Goal: Information Seeking & Learning: Learn about a topic

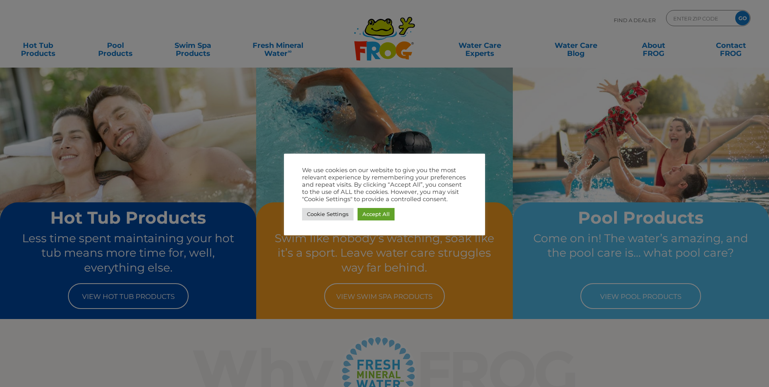
click at [189, 24] on div at bounding box center [384, 193] width 769 height 387
click at [323, 215] on link "Cookie Settings" at bounding box center [327, 214] width 51 height 12
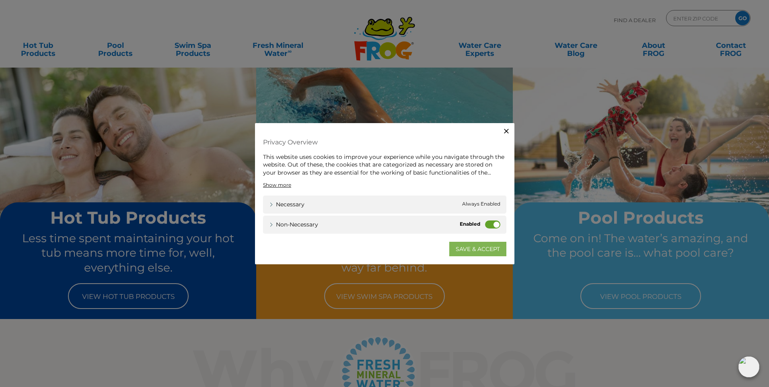
click at [460, 251] on link "SAVE & ACCEPT" at bounding box center [477, 249] width 57 height 14
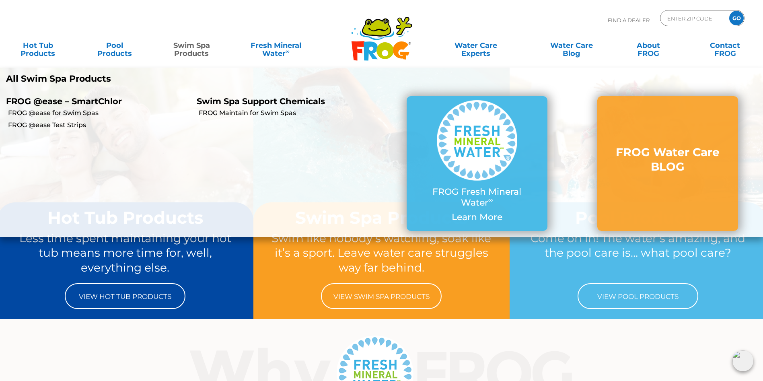
click at [180, 53] on link "Swim Spa Products" at bounding box center [192, 45] width 60 height 16
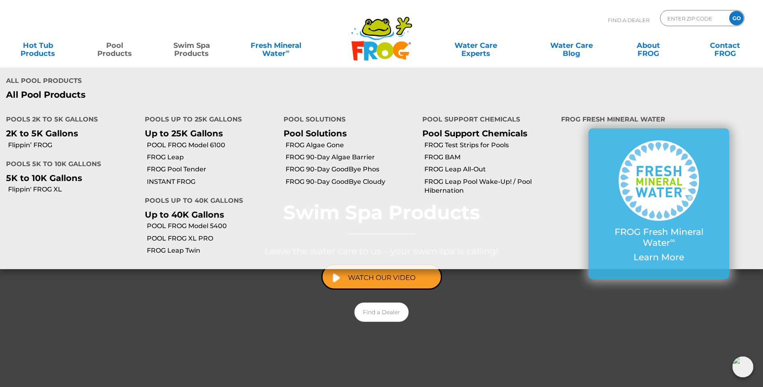
click at [117, 50] on link "Pool Products" at bounding box center [115, 45] width 60 height 16
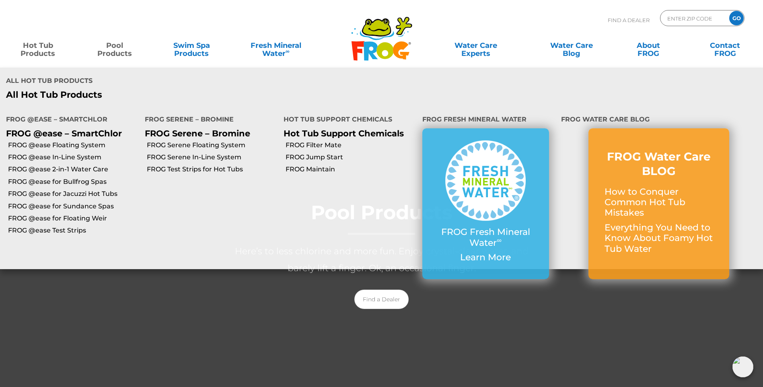
click at [35, 49] on link "Hot Tub Products" at bounding box center [38, 45] width 60 height 16
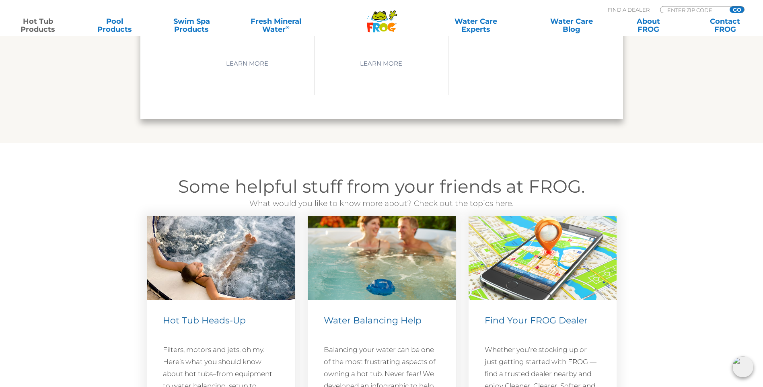
scroll to position [2172, 0]
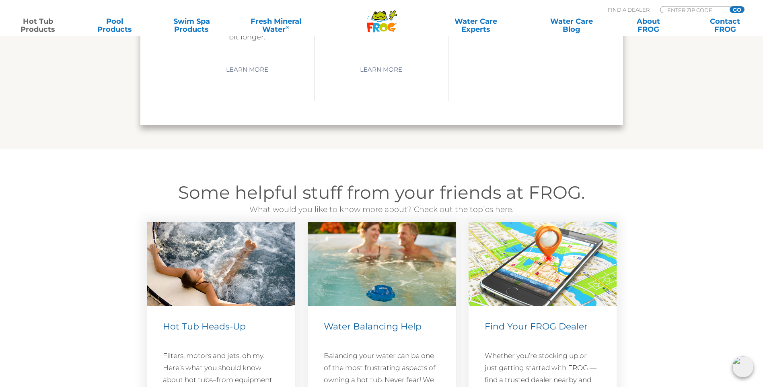
click at [250, 264] on img at bounding box center [221, 264] width 148 height 84
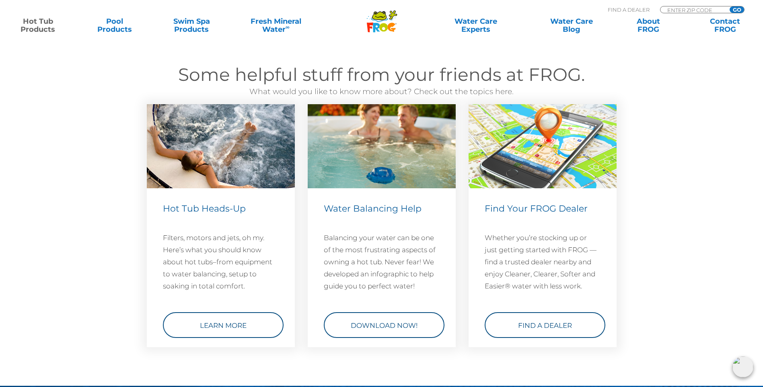
scroll to position [2373, 0]
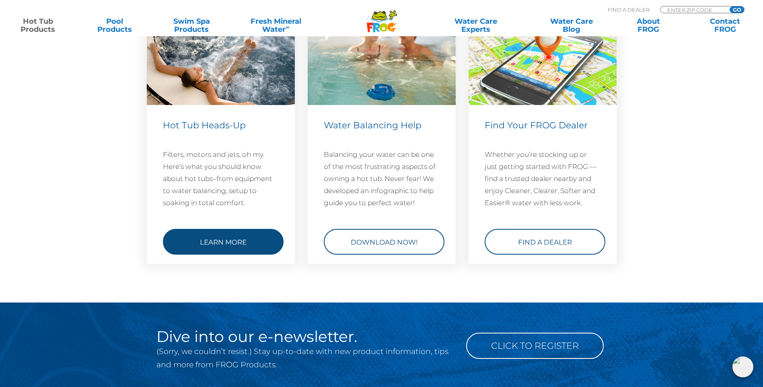
click at [189, 249] on link "Learn More" at bounding box center [223, 242] width 121 height 26
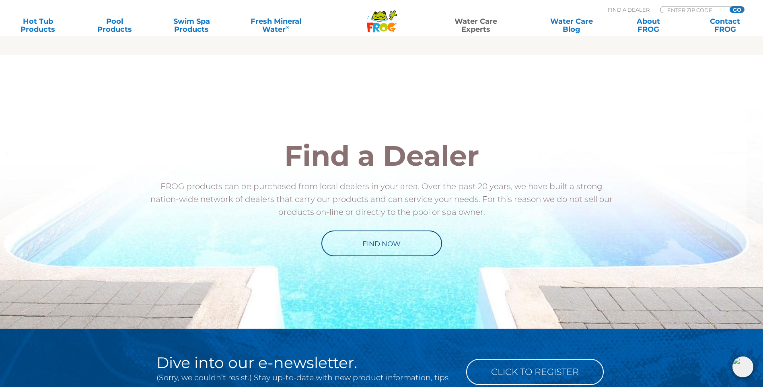
scroll to position [563, 0]
